Goal: Information Seeking & Learning: Check status

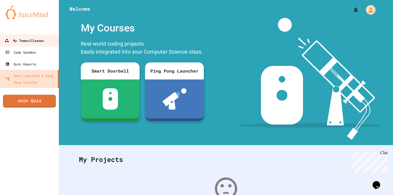
click at [23, 43] on div "My Teams/Classes" at bounding box center [24, 40] width 39 height 7
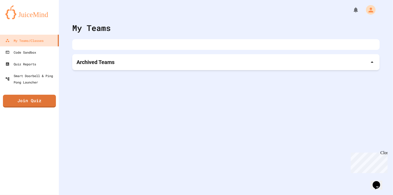
click at [114, 57] on div "Archived Teams" at bounding box center [225, 62] width 307 height 16
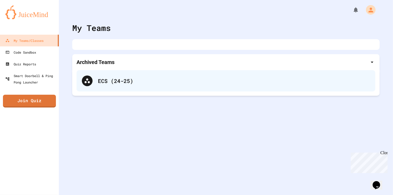
click at [106, 75] on div "ECS (24-25)" at bounding box center [225, 80] width 299 height 21
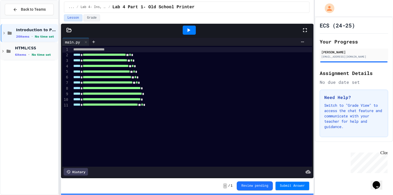
click at [46, 48] on span "HTML/CSS" at bounding box center [36, 48] width 42 height 5
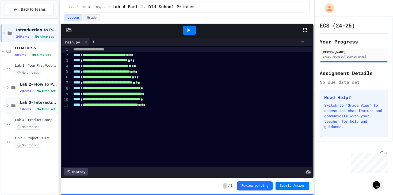
click at [39, 102] on span "Lab 3- Interactive Word Cloud" at bounding box center [38, 102] width 37 height 5
click at [24, 10] on span "Back to Teams" at bounding box center [33, 10] width 25 height 6
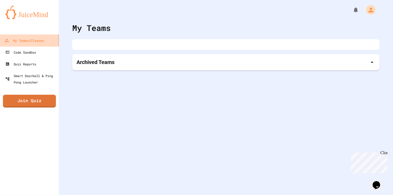
click at [28, 37] on div "My Teams/Classes" at bounding box center [24, 40] width 39 height 7
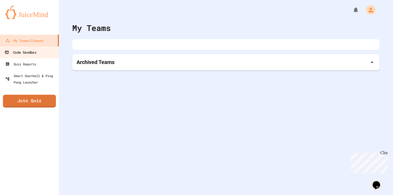
click at [24, 52] on div "Code Sandbox" at bounding box center [21, 52] width 32 height 7
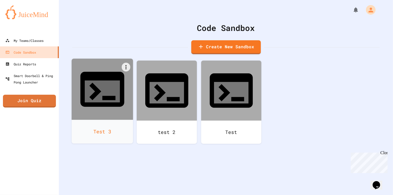
click at [86, 86] on div at bounding box center [102, 89] width 61 height 61
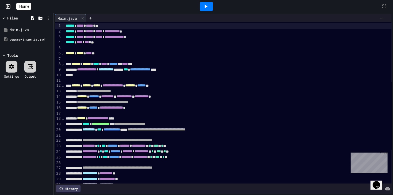
click at [213, 4] on div at bounding box center [206, 6] width 13 height 9
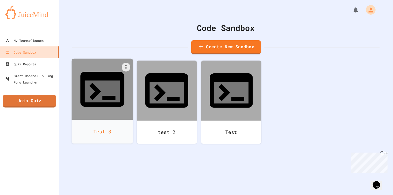
click at [108, 88] on div at bounding box center [102, 89] width 61 height 61
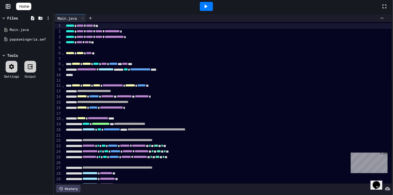
click at [209, 4] on icon at bounding box center [205, 6] width 6 height 6
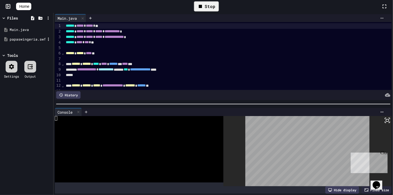
click at [15, 43] on div "papaswingeria.swf" at bounding box center [26, 40] width 51 height 10
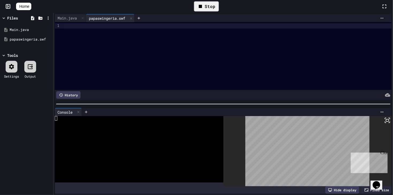
click at [26, 4] on span "Home" at bounding box center [24, 6] width 10 height 5
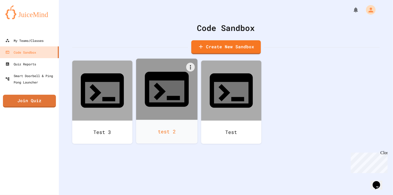
click at [180, 120] on div "test 2" at bounding box center [166, 132] width 61 height 24
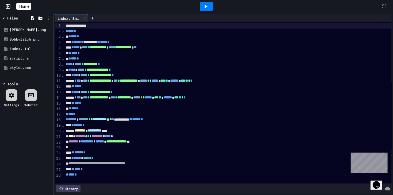
click at [213, 7] on div at bounding box center [206, 6] width 13 height 9
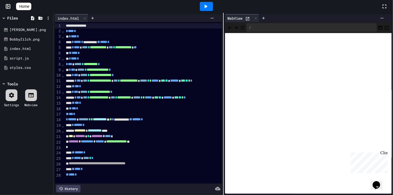
click at [26, 9] on span "Home" at bounding box center [24, 6] width 10 height 5
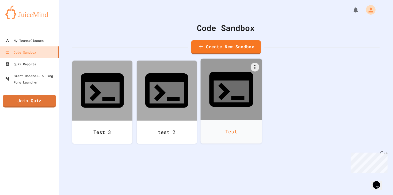
click at [219, 84] on icon at bounding box center [231, 89] width 53 height 53
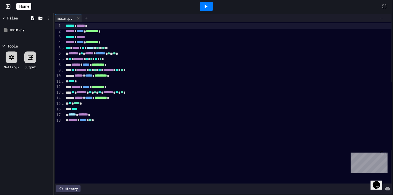
click at [219, 8] on div at bounding box center [206, 6] width 350 height 14
click at [208, 8] on icon at bounding box center [205, 6] width 6 height 6
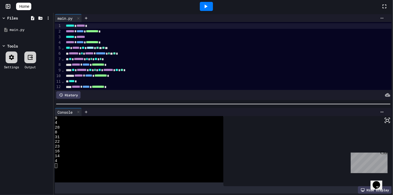
click at [28, 6] on span "Home" at bounding box center [24, 6] width 10 height 5
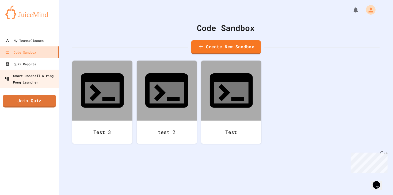
click at [25, 75] on div "Smart Doorbell & Ping Pong Launcher" at bounding box center [31, 78] width 53 height 13
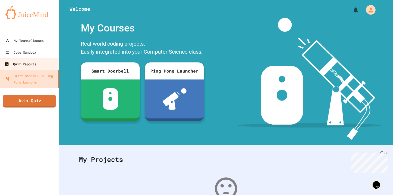
click at [27, 68] on link "Quiz Reports" at bounding box center [29, 64] width 61 height 12
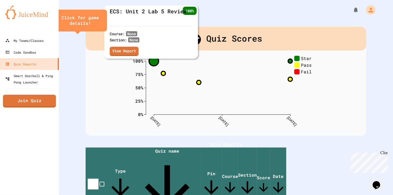
scroll to position [93, 0]
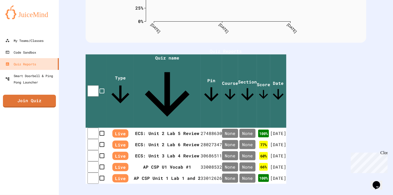
click at [383, 153] on div "Close" at bounding box center [383, 153] width 7 height 7
click at [194, 128] on th "ECS: Unit 2 Lab 5 Review" at bounding box center [167, 133] width 68 height 11
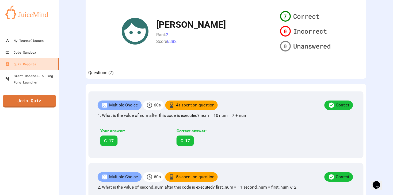
scroll to position [460, 0]
